Goal: Task Accomplishment & Management: Complete application form

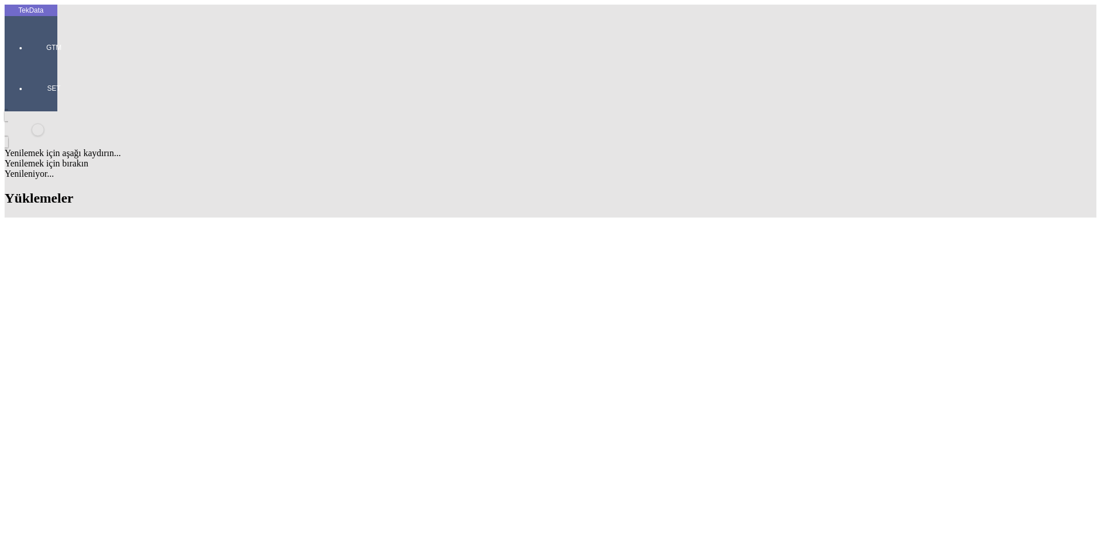
scroll to position [402, 0]
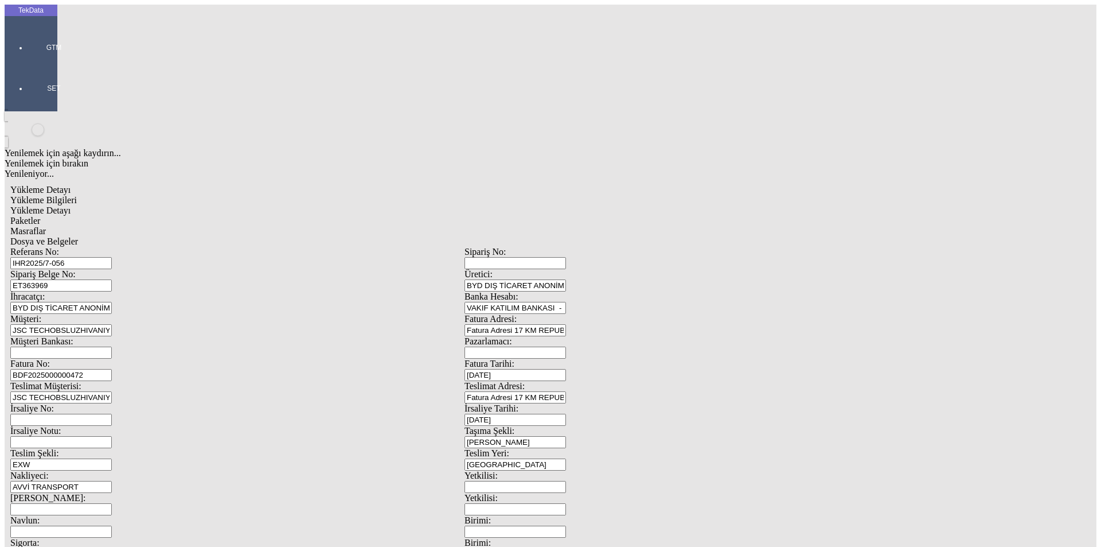
drag, startPoint x: 211, startPoint y: 106, endPoint x: 115, endPoint y: 106, distance: 95.2
click at [115, 269] on div "Sipariş Belge No: ET363969" at bounding box center [237, 280] width 454 height 22
drag, startPoint x: 206, startPoint y: 80, endPoint x: 72, endPoint y: 80, distance: 133.7
click at [72, 247] on div "Referans No: IHR2025/7-056" at bounding box center [237, 258] width 454 height 22
paste input "9-003"
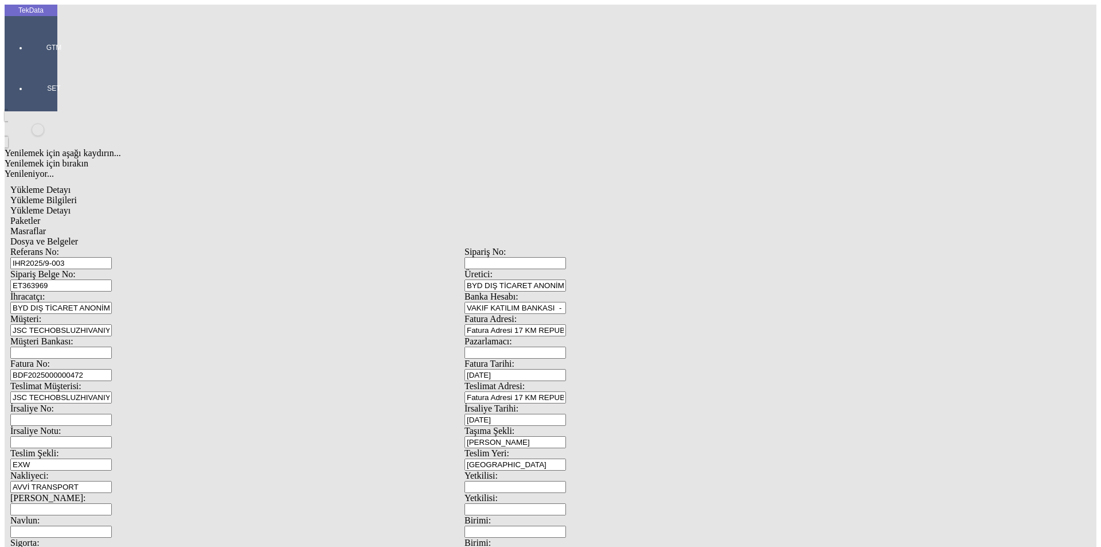
type input "IHR2025/9-003"
drag, startPoint x: 220, startPoint y: 106, endPoint x: 106, endPoint y: 105, distance: 114.2
click at [106, 269] on div "Sipariş Belge No: ET363969" at bounding box center [237, 280] width 454 height 22
paste input "4351"
type input "ET364351"
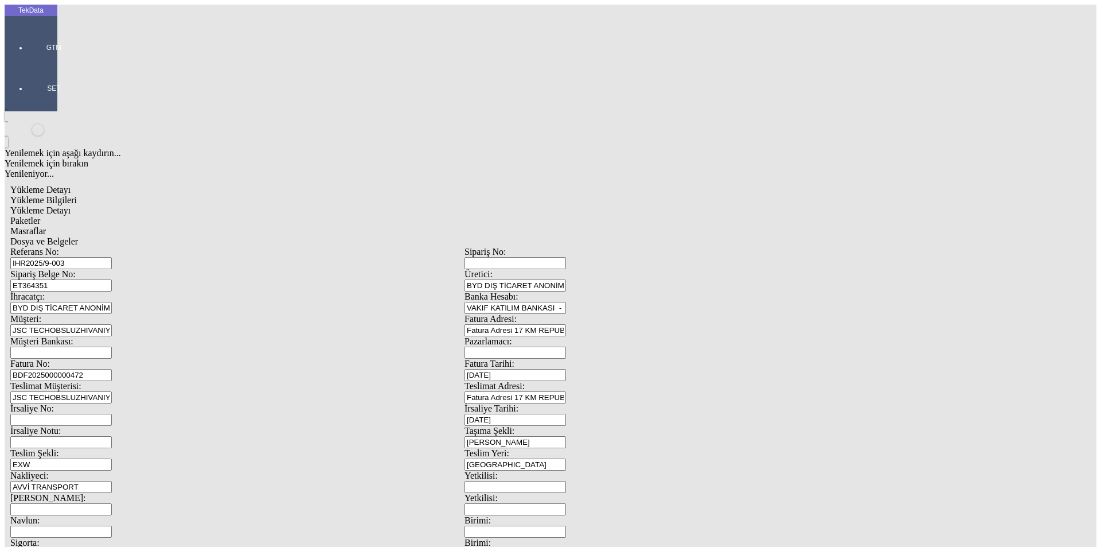
click at [243, 359] on div "Fatura No: BDF2025000000472" at bounding box center [237, 370] width 454 height 22
click at [112, 369] on input "BDF2025000000472" at bounding box center [61, 375] width 102 height 12
type input "BDF2025000000"
type input "[DATE]"
drag, startPoint x: 676, startPoint y: 236, endPoint x: 573, endPoint y: 231, distance: 103.4
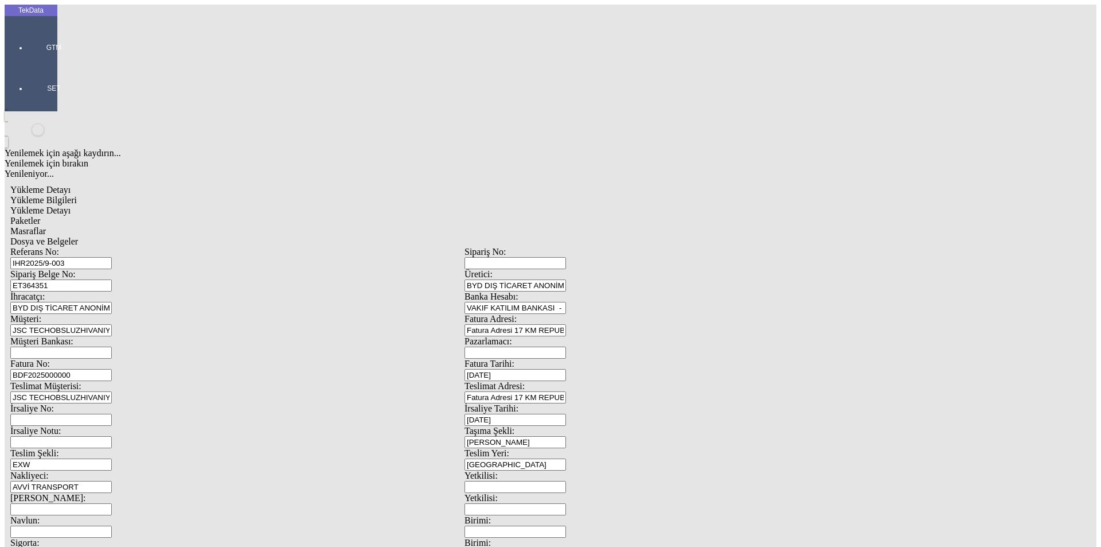
click at [573, 403] on div "İrsaliye Tarihi: [DATE]" at bounding box center [692, 414] width 454 height 22
type input "[DATE]"
drag, startPoint x: 184, startPoint y: 289, endPoint x: 100, endPoint y: 290, distance: 83.8
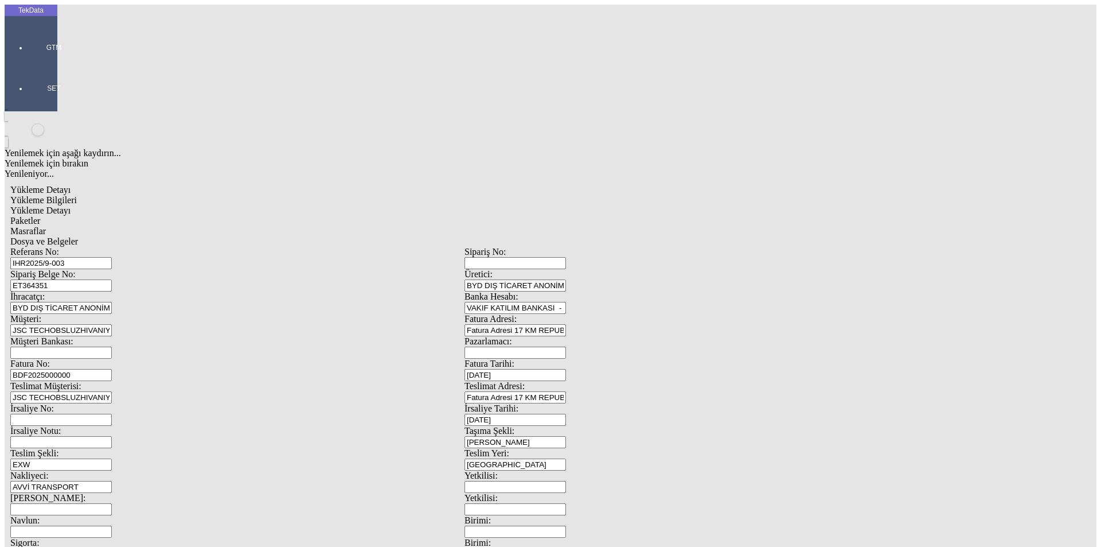
type input "[DATE]"
drag, startPoint x: 224, startPoint y: 439, endPoint x: 85, endPoint y: 437, distance: 138.9
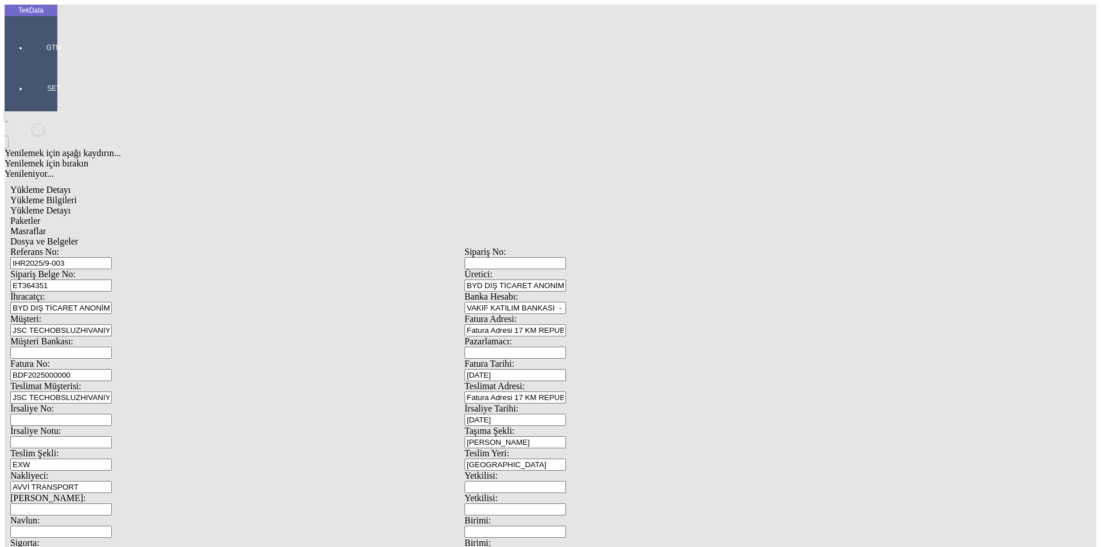
type input "587.05"
type input "597.1"
click at [182, 195] on div "Yükleme Bilgileri Yükleme Detayı Paketler Masraflar Dosya ve Belgeler Referans …" at bounding box center [464, 515] width 909 height 640
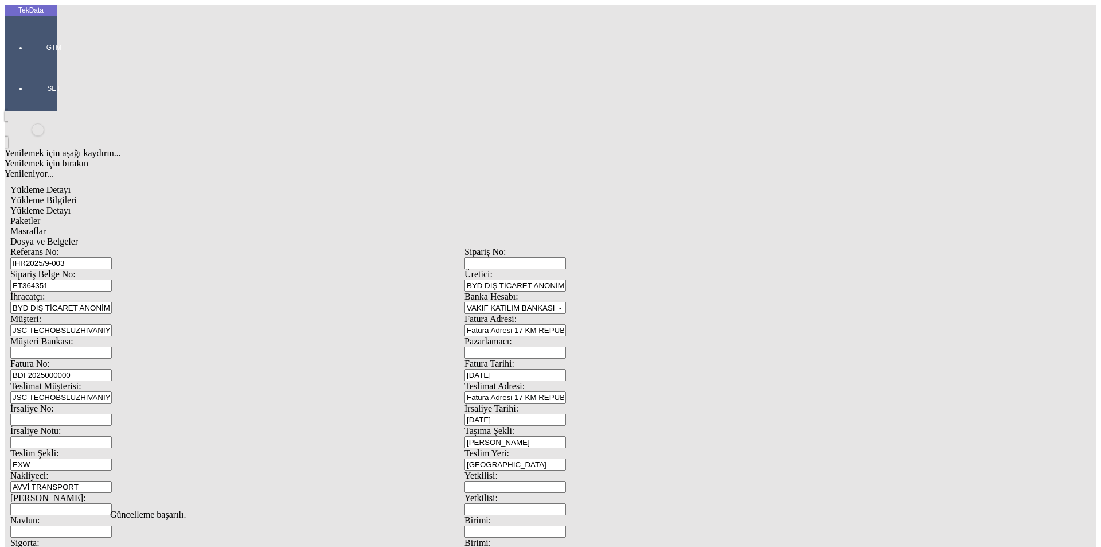
click at [71, 205] on span "Yükleme Detayı" at bounding box center [40, 210] width 60 height 10
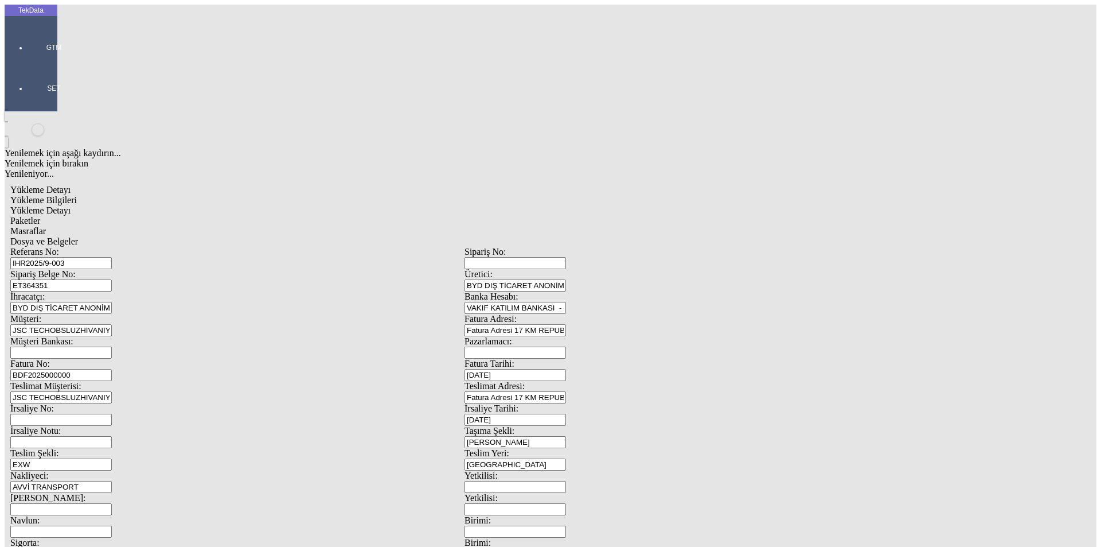
drag, startPoint x: 168, startPoint y: 173, endPoint x: 88, endPoint y: 175, distance: 79.8
type input "1469.7"
drag, startPoint x: 205, startPoint y: 197, endPoint x: 97, endPoint y: 197, distance: 107.9
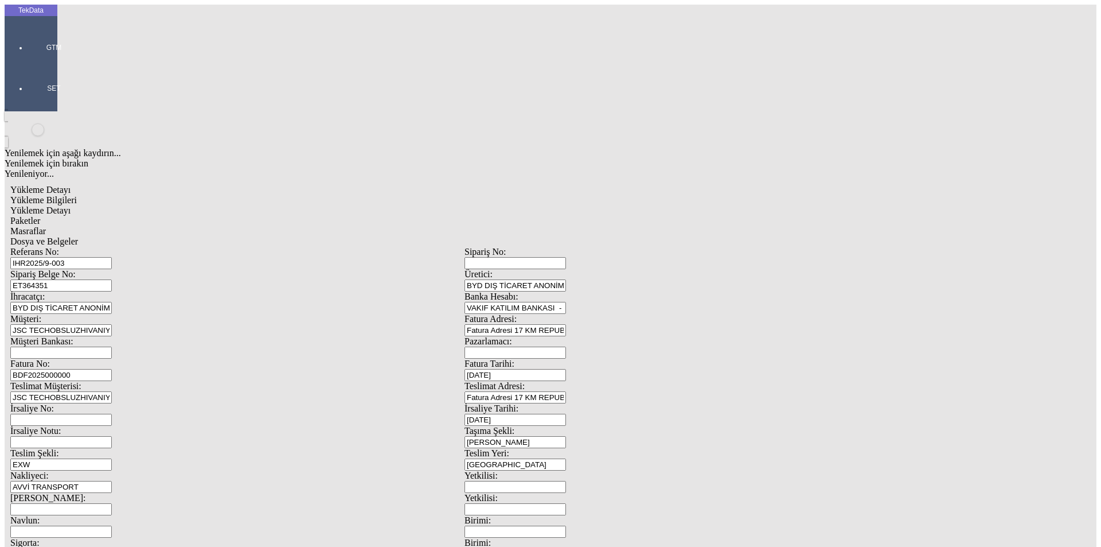
type input "1.47"
type input "320"
type input "399.85"
type input "405.25"
type input "289.05"
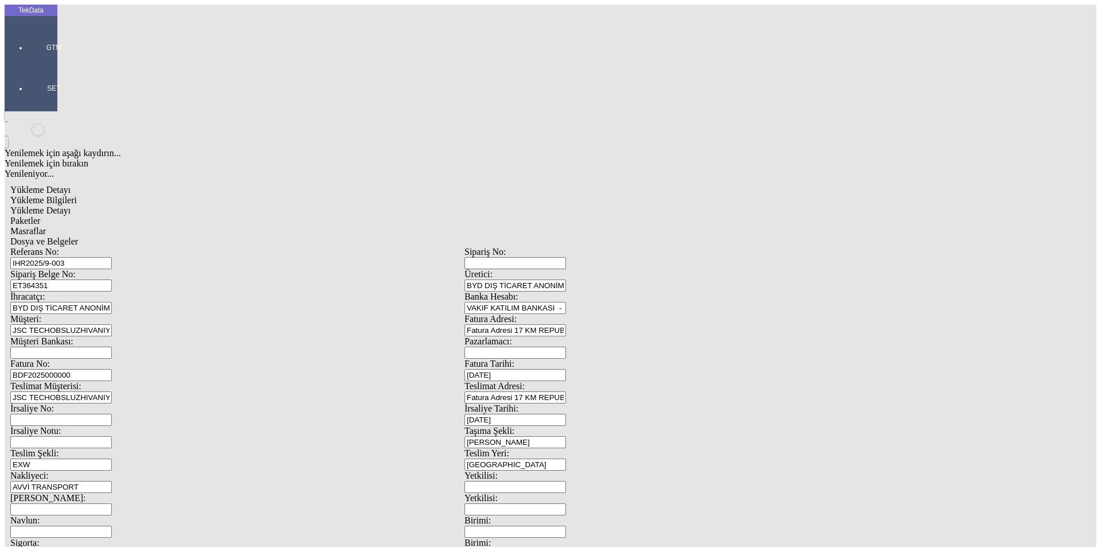
type input "293.7"
drag, startPoint x: 213, startPoint y: 184, endPoint x: 108, endPoint y: 184, distance: 104.4
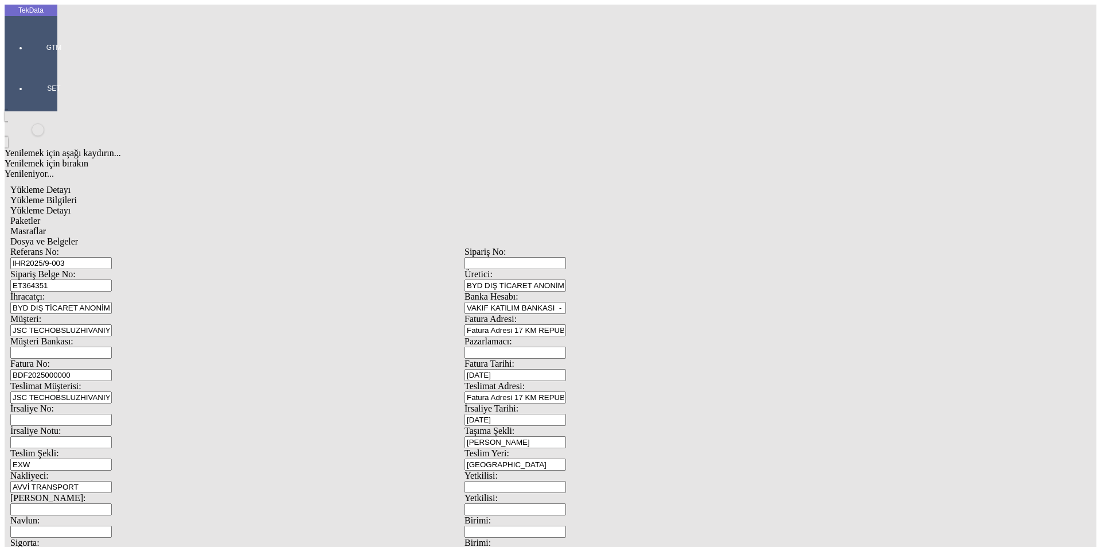
type input "1566.5"
type input "1.5"
type input "320"
type input "298"
type input "303.4"
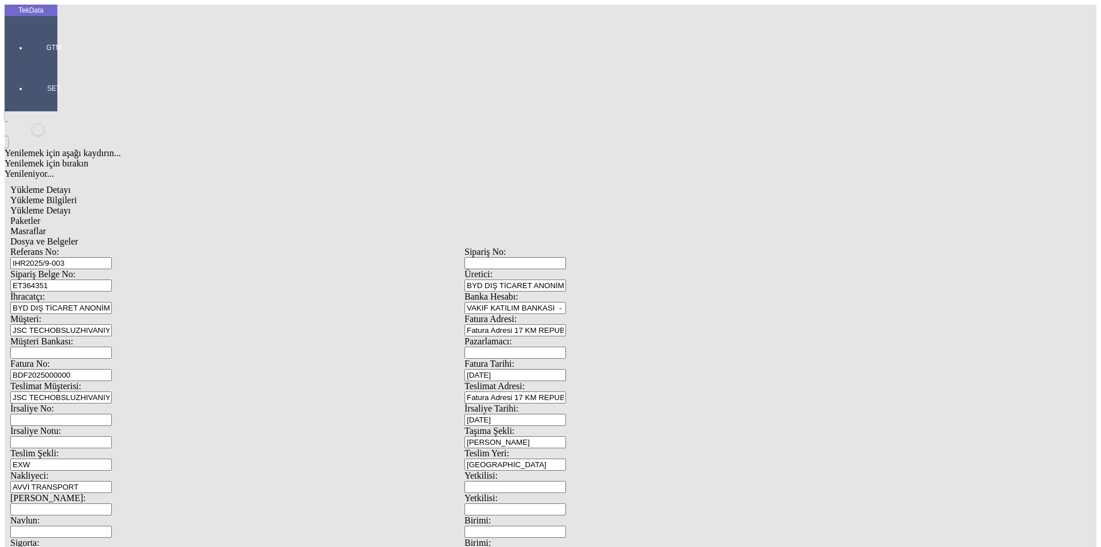
click at [246, 216] on div "Paketler" at bounding box center [464, 221] width 909 height 10
drag, startPoint x: 648, startPoint y: 126, endPoint x: 559, endPoint y: 122, distance: 89.0
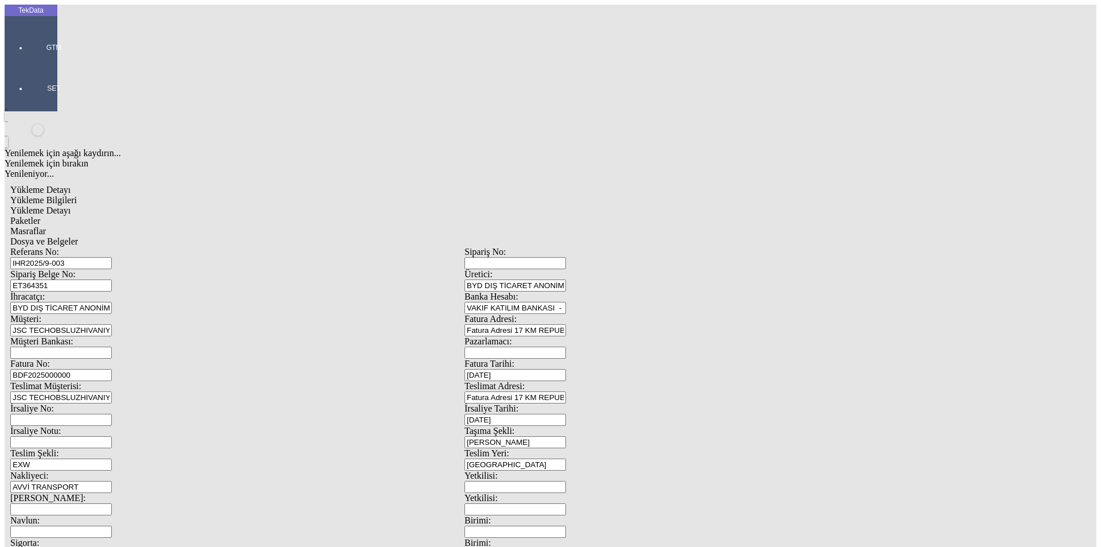
type input "12"
type input "80x80x30"
click at [320, 226] on div "Masraflar" at bounding box center [464, 231] width 909 height 10
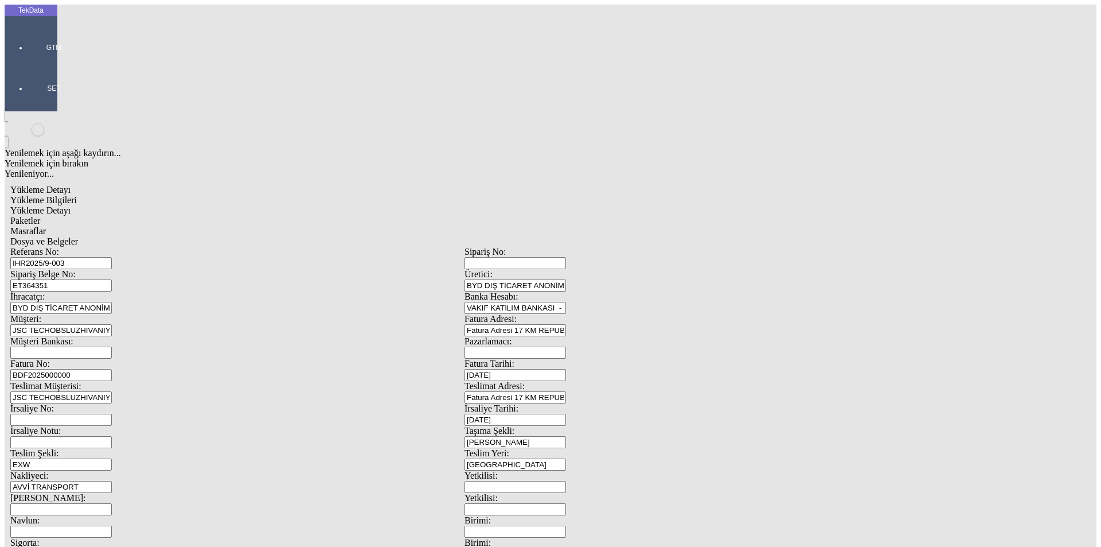
click at [78, 236] on span "Dosya ve Belgeler" at bounding box center [44, 241] width 68 height 10
click at [77, 195] on span "Yükleme Bilgileri" at bounding box center [43, 200] width 67 height 10
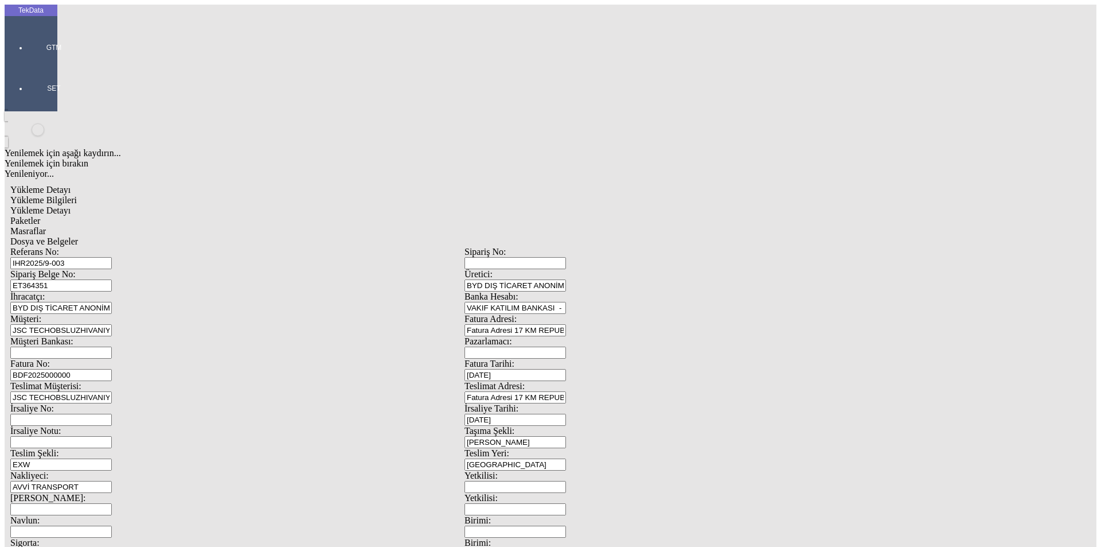
drag, startPoint x: 229, startPoint y: 81, endPoint x: 104, endPoint y: 81, distance: 124.5
click at [104, 247] on div "Referans No: IHR2025/9-003" at bounding box center [237, 258] width 454 height 22
drag, startPoint x: 194, startPoint y: 103, endPoint x: 96, endPoint y: 99, distance: 98.2
click at [99, 269] on div "Sipariş Belge No: ET364351" at bounding box center [237, 280] width 454 height 22
